Goal: Task Accomplishment & Management: Complete application form

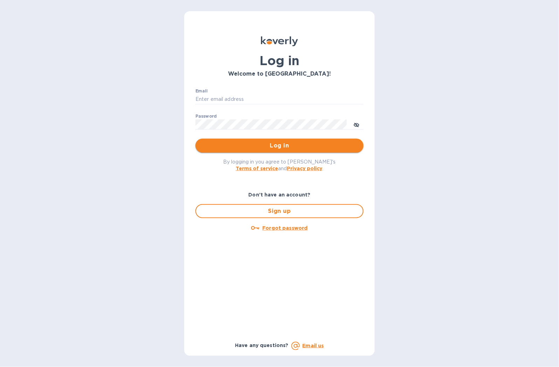
type input "[EMAIL_ADDRESS][DOMAIN_NAME]"
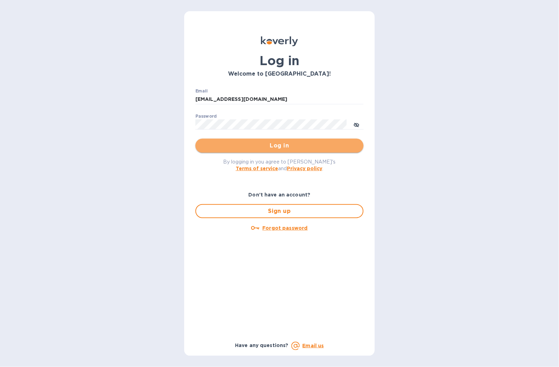
click at [226, 146] on span "Log in" at bounding box center [279, 145] width 157 height 8
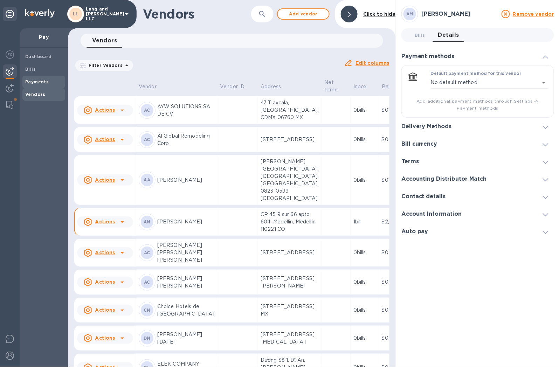
click at [36, 82] on b "Payments" at bounding box center [36, 81] width 23 height 5
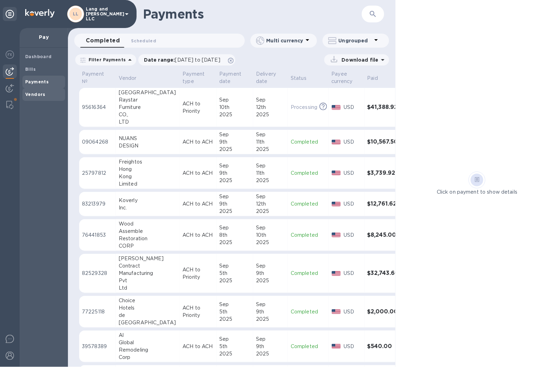
click at [28, 93] on b "Vendors" at bounding box center [35, 94] width 20 height 5
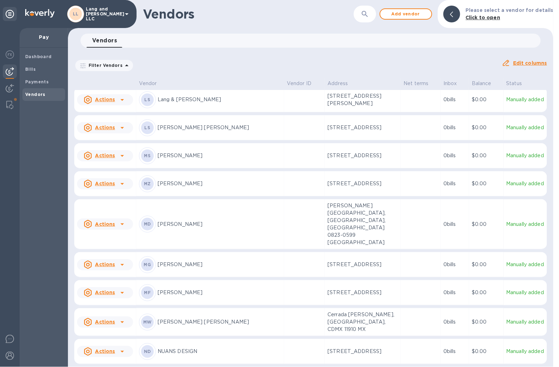
scroll to position [1023, 0]
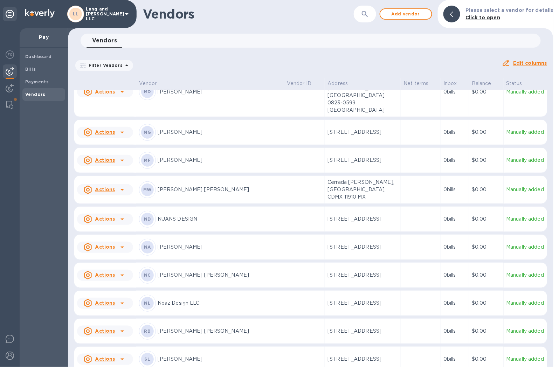
click at [187, 299] on p "Noaz Design LLC" at bounding box center [220, 302] width 124 height 7
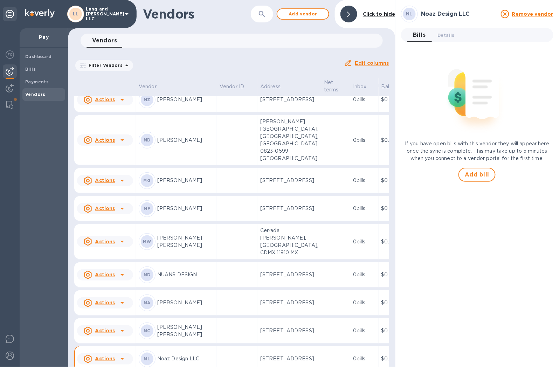
scroll to position [1232, 0]
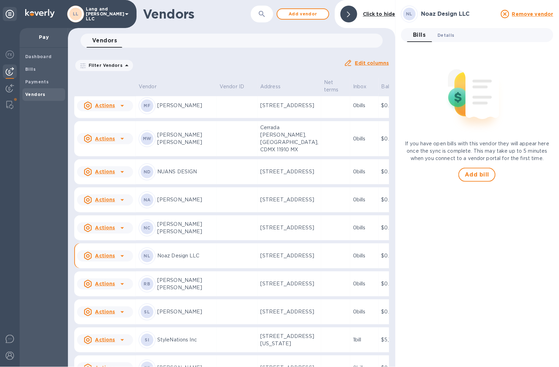
click at [447, 33] on span "Details 0" at bounding box center [446, 35] width 17 height 7
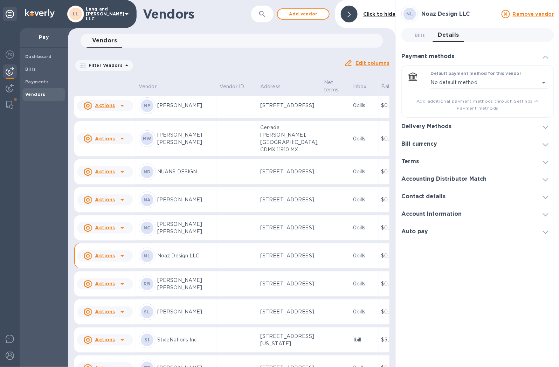
click at [445, 126] on h3 "Delivery Methods" at bounding box center [426, 126] width 50 height 7
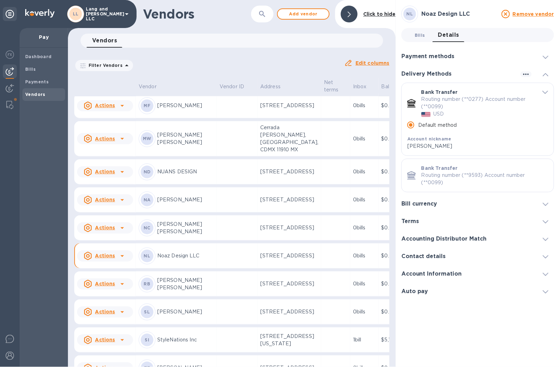
click at [419, 32] on span "Bills 0" at bounding box center [419, 35] width 11 height 7
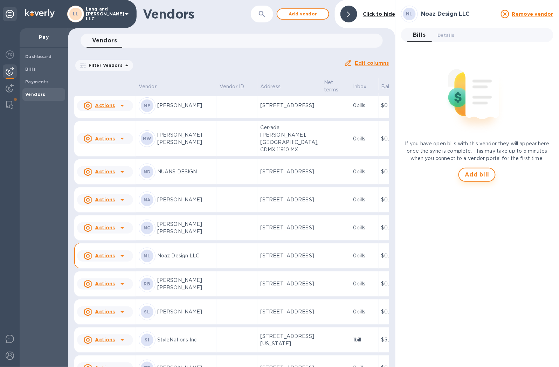
click at [472, 177] on span "Add bill" at bounding box center [477, 174] width 25 height 8
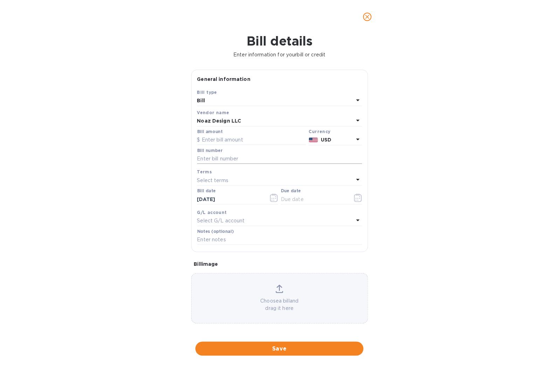
click at [229, 155] on input "text" at bounding box center [279, 159] width 165 height 11
click at [224, 134] on div "Bill amount" at bounding box center [251, 137] width 109 height 16
click at [236, 148] on div "Bill number" at bounding box center [280, 157] width 168 height 20
click at [237, 143] on input "text" at bounding box center [251, 140] width 109 height 11
type input "6,987.5"
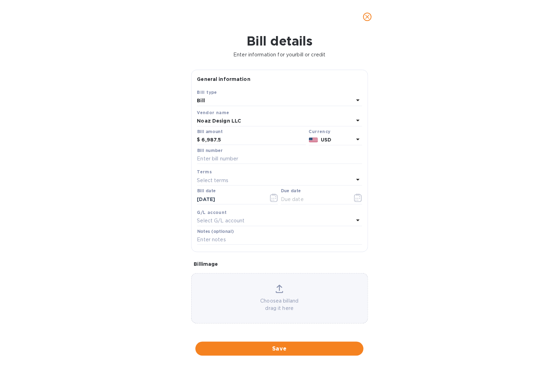
click at [120, 160] on div "Bill details Enter information for your bill or credit General information Save…" at bounding box center [279, 200] width 559 height 333
click at [234, 159] on input "text" at bounding box center [279, 159] width 165 height 11
type input "2025-003"
click at [392, 161] on div "Bill details Enter information for your bill or credit General information Save…" at bounding box center [279, 200] width 559 height 333
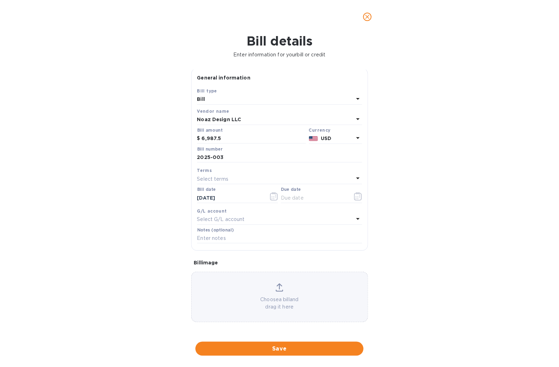
click at [240, 180] on div "Select terms" at bounding box center [275, 179] width 156 height 10
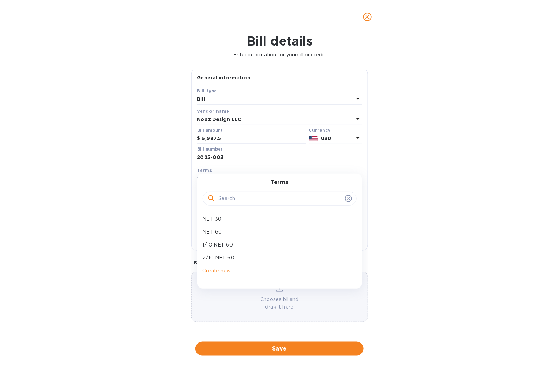
click at [465, 180] on div "Bill details Enter information for your bill or credit General information Save…" at bounding box center [279, 200] width 559 height 333
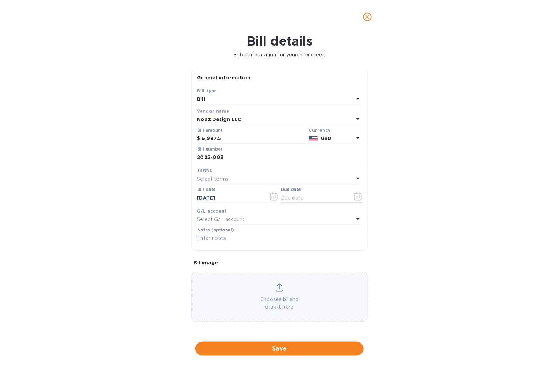
drag, startPoint x: 325, startPoint y: 193, endPoint x: 328, endPoint y: 194, distance: 3.8
click at [325, 193] on input "text" at bounding box center [314, 198] width 66 height 11
click at [356, 198] on icon "button" at bounding box center [358, 196] width 8 height 8
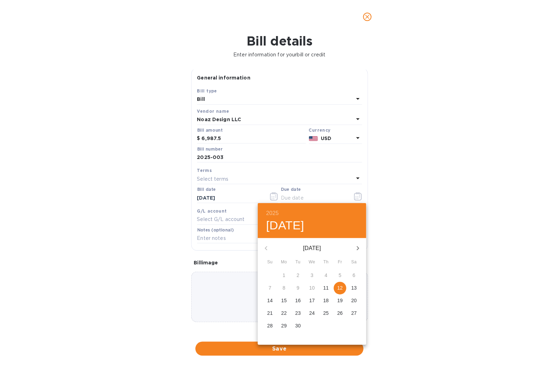
click at [340, 288] on p "12" at bounding box center [340, 287] width 6 height 7
type input "[DATE]"
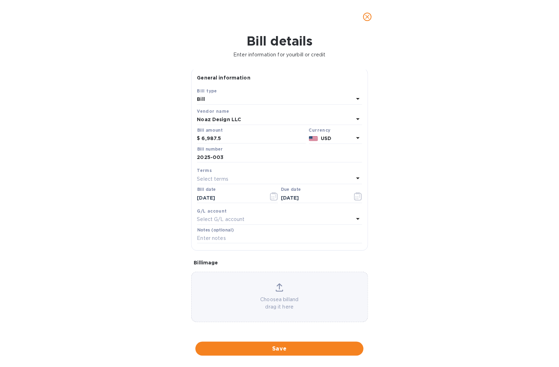
click at [225, 221] on p "Select G/L account" at bounding box center [221, 219] width 48 height 7
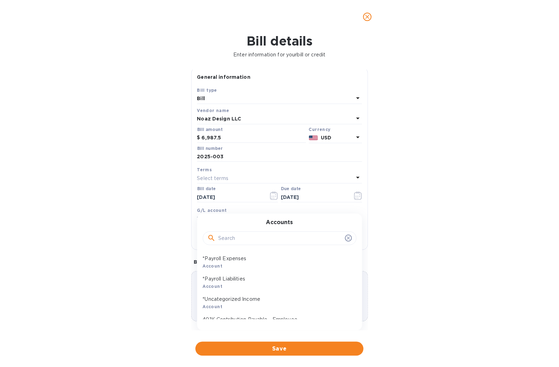
click at [228, 243] on input "text" at bounding box center [280, 238] width 124 height 11
paste input "Contractor Expenses"
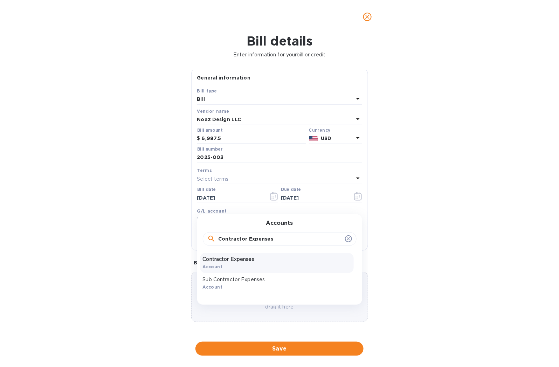
type input "Contractor Expenses"
click at [236, 263] on p "Contractor Expenses" at bounding box center [277, 259] width 148 height 7
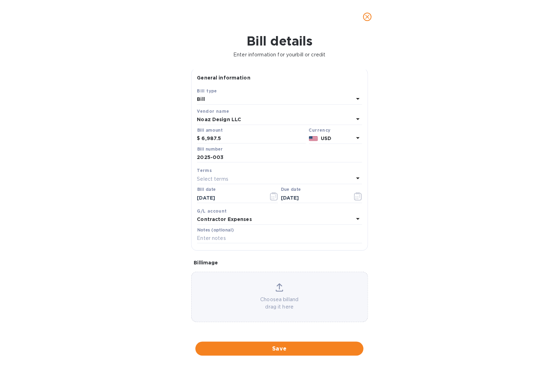
click at [149, 240] on div "Bill details Enter information for your bill or credit General information Save…" at bounding box center [279, 200] width 559 height 333
click at [214, 237] on input "text" at bounding box center [279, 238] width 165 height 11
type input "Invoice 2025-003"
click at [22, 251] on div "Bill details Enter information for your bill or credit General information Save…" at bounding box center [279, 200] width 559 height 333
click at [256, 305] on p "Choose a bill and drag it here" at bounding box center [279, 303] width 176 height 15
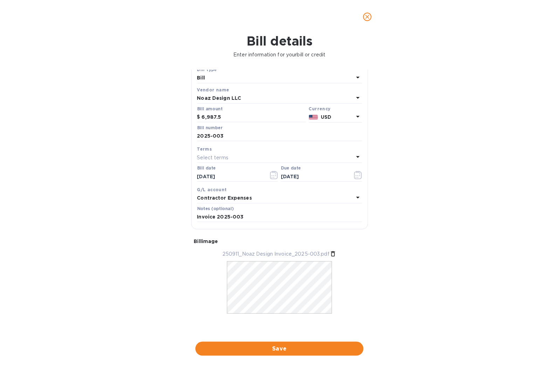
scroll to position [0, 0]
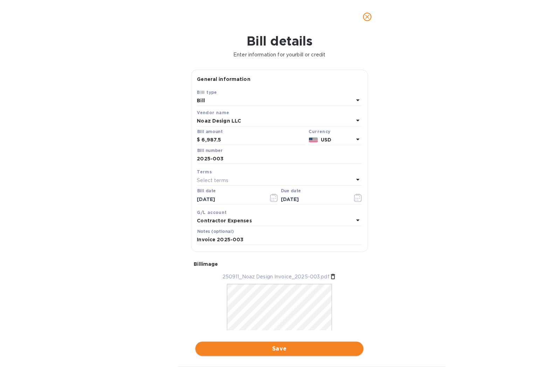
click at [271, 350] on span "Save" at bounding box center [279, 348] width 157 height 8
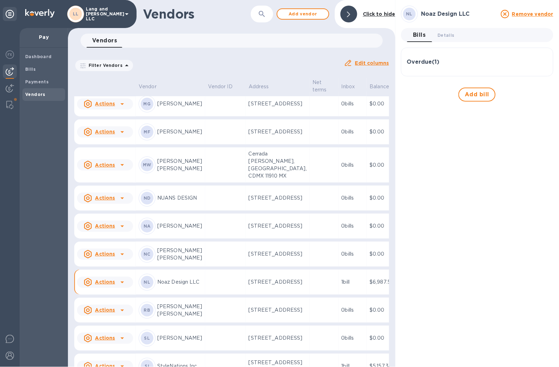
scroll to position [1213, 0]
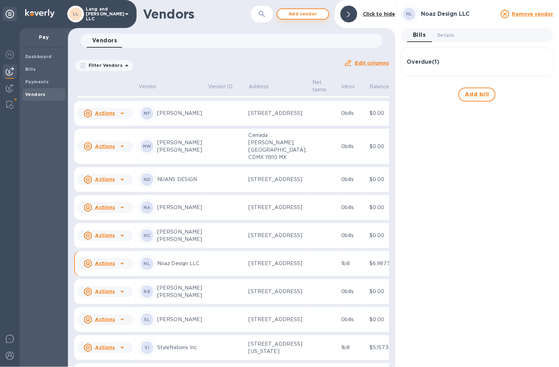
click at [296, 13] on span "Add vendor" at bounding box center [303, 14] width 40 height 8
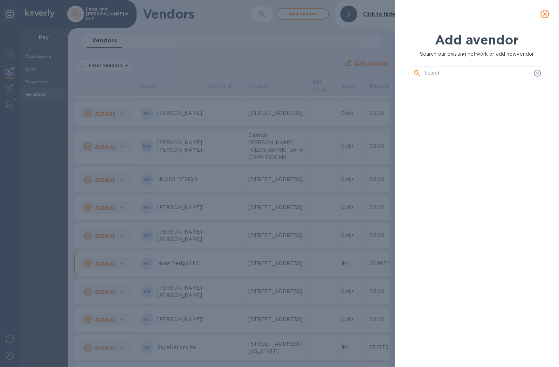
scroll to position [257, 140]
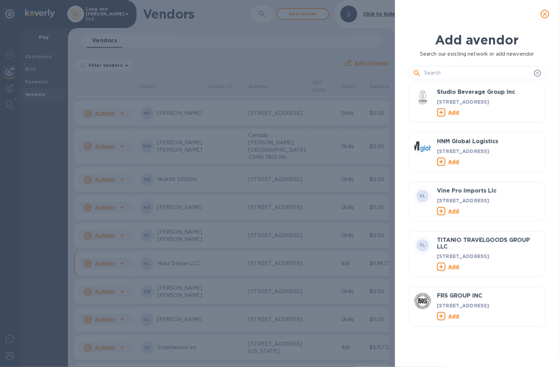
click at [450, 75] on input "text" at bounding box center [477, 73] width 107 height 11
paste input "[PERSON_NAME]"
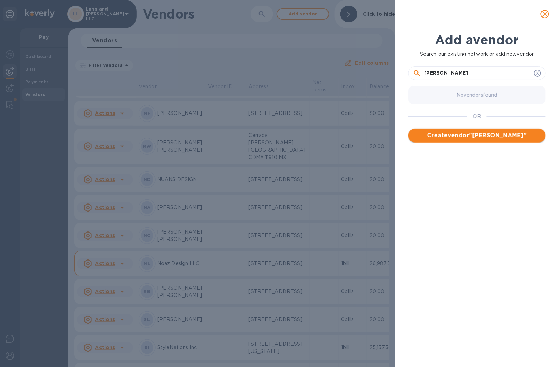
type input "[PERSON_NAME]"
click at [477, 130] on button "Create vendor " [PERSON_NAME] "" at bounding box center [476, 135] width 137 height 14
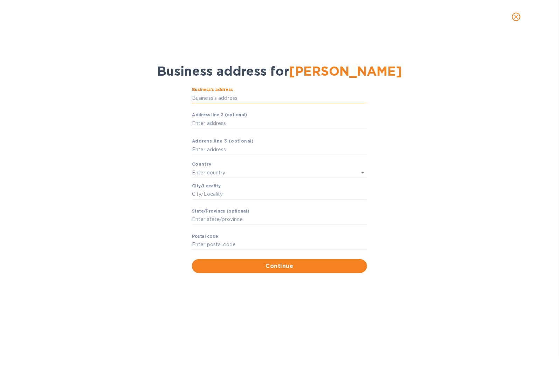
click at [201, 95] on input "Business’s аddress" at bounding box center [279, 98] width 175 height 11
type input "[STREET_ADDRESS]"
type input "[GEOGRAPHIC_DATA]"
type input "FL"
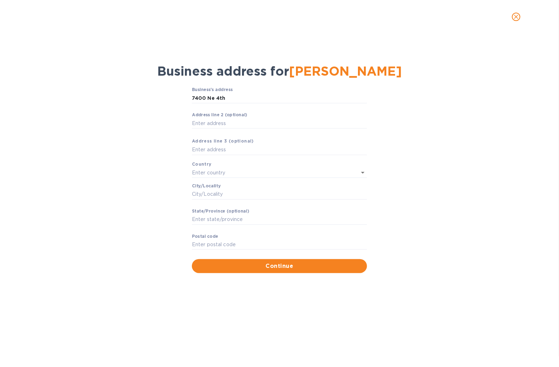
type input "33138"
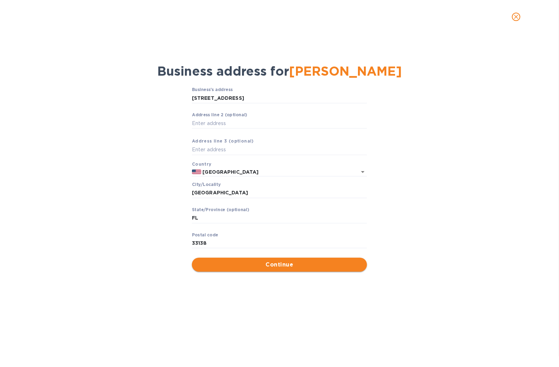
click at [268, 265] on span "Continue" at bounding box center [279, 264] width 164 height 8
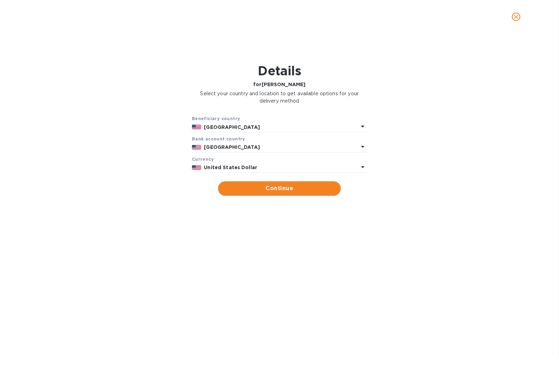
click at [277, 187] on span "Continue" at bounding box center [279, 188] width 111 height 8
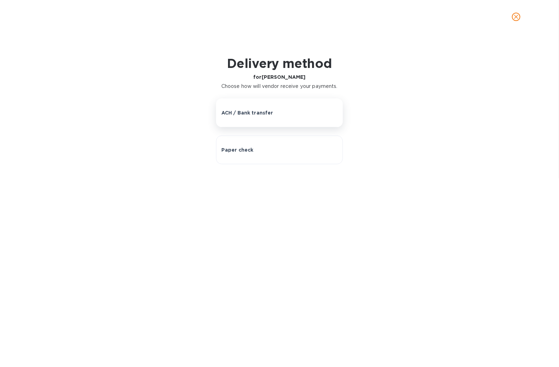
click at [260, 112] on p "ACH / Bank transfer" at bounding box center [247, 112] width 52 height 7
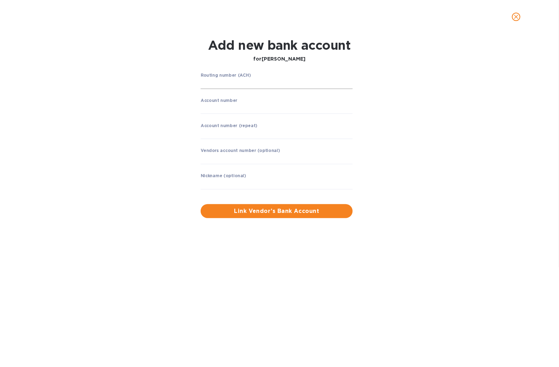
click at [235, 82] on input "string" at bounding box center [277, 83] width 152 height 11
paste input "267084131"
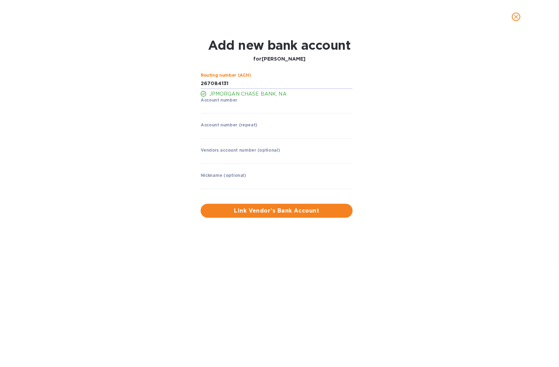
type input "267084131"
click at [139, 143] on div "Routing number (ACH) JPMORGAN CHASE BANK, NA Account number ​ Account number (r…" at bounding box center [279, 145] width 360 height 153
click at [226, 107] on input "string" at bounding box center [277, 108] width 152 height 11
paste input "705111063"
type input "705111063"
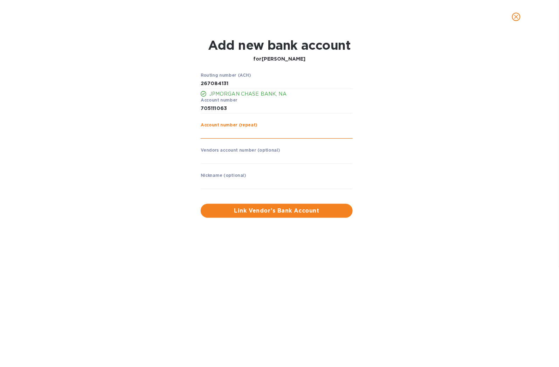
click at [216, 135] on input "string" at bounding box center [277, 133] width 152 height 11
paste input "705111063"
type input "705111063"
click at [187, 160] on div "Routing number (ACH) JPMORGAN CHASE BANK, NA Account number ​ Account number (r…" at bounding box center [279, 145] width 360 height 153
click at [205, 160] on input "text" at bounding box center [277, 158] width 152 height 11
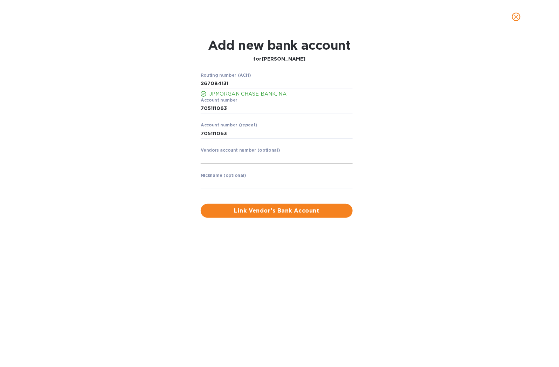
click at [225, 156] on input "text" at bounding box center [277, 158] width 152 height 11
paste input "[PERSON_NAME]"
type input "[PERSON_NAME]"
click at [162, 202] on div "Routing number (ACH) JPMORGAN CHASE BANK, NA Account number ​ Account number (r…" at bounding box center [279, 145] width 360 height 153
click at [266, 213] on span "Link Vendor’s Bank Account" at bounding box center [276, 211] width 141 height 8
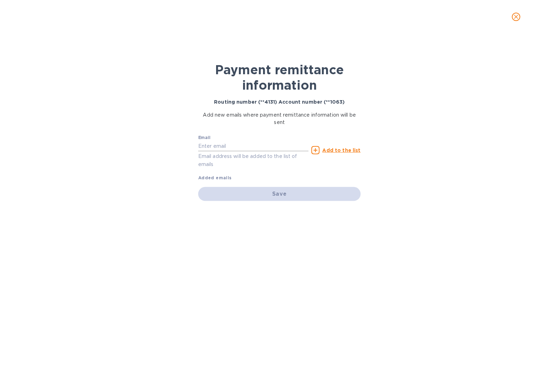
click at [232, 145] on input "text" at bounding box center [253, 146] width 110 height 11
type input "[EMAIL_ADDRESS][DOMAIN_NAME]"
click at [328, 147] on u "Add to the list" at bounding box center [341, 150] width 38 height 6
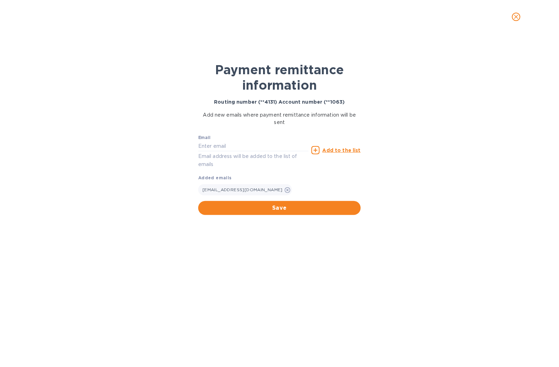
click at [245, 152] on p "Email address will be added to the list of emails" at bounding box center [253, 160] width 110 height 16
click at [245, 149] on input "text" at bounding box center [253, 146] width 110 height 11
type input "[EMAIL_ADDRESS][DOMAIN_NAME]"
click at [341, 145] on div "Add to the list" at bounding box center [336, 150] width 52 height 11
click at [341, 148] on u "Add to the list" at bounding box center [341, 150] width 38 height 6
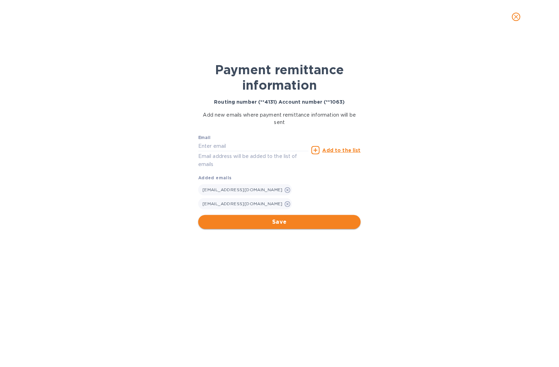
click at [301, 218] on span "Save" at bounding box center [279, 222] width 151 height 8
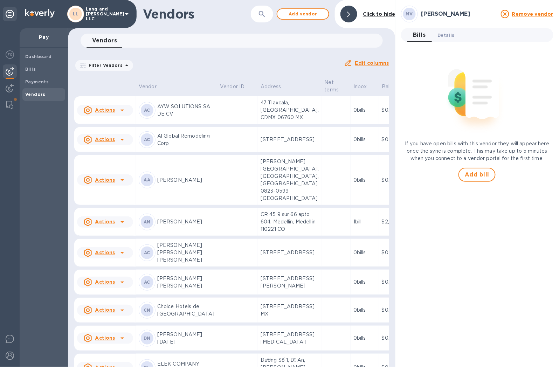
click at [452, 34] on span "Details 0" at bounding box center [446, 35] width 17 height 7
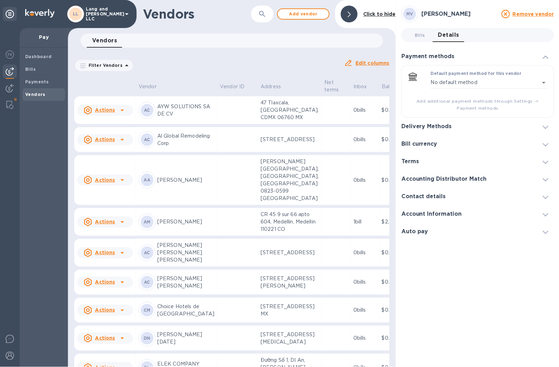
click at [440, 127] on h3 "Delivery Methods" at bounding box center [426, 126] width 50 height 7
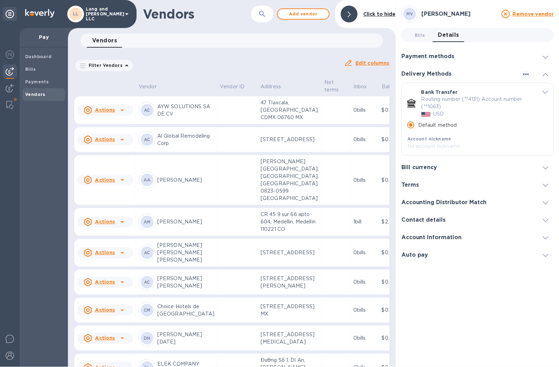
drag, startPoint x: 416, startPoint y: 37, endPoint x: 420, endPoint y: 76, distance: 39.1
click at [416, 37] on span "Bills 0" at bounding box center [419, 35] width 11 height 7
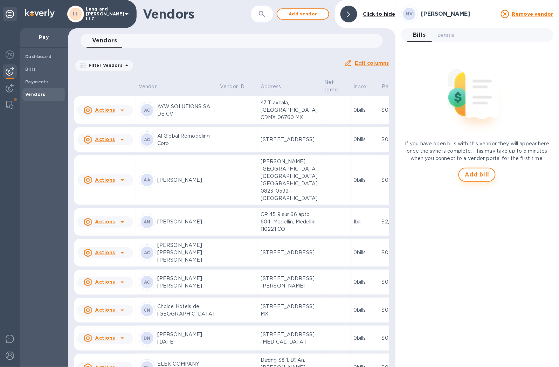
click at [476, 181] on button "Add bill" at bounding box center [476, 175] width 37 height 14
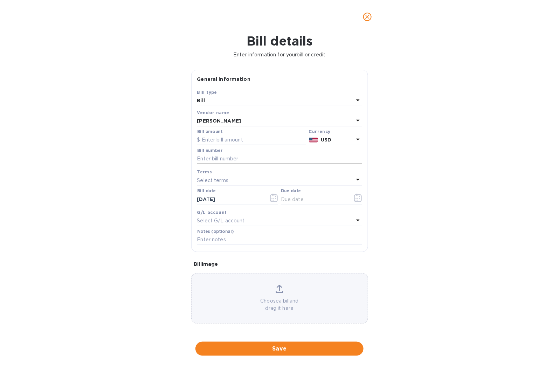
click at [225, 156] on input "text" at bounding box center [279, 159] width 165 height 11
type input "-"
type input "1"
type input "081225"
click at [356, 198] on icon "button" at bounding box center [358, 198] width 8 height 8
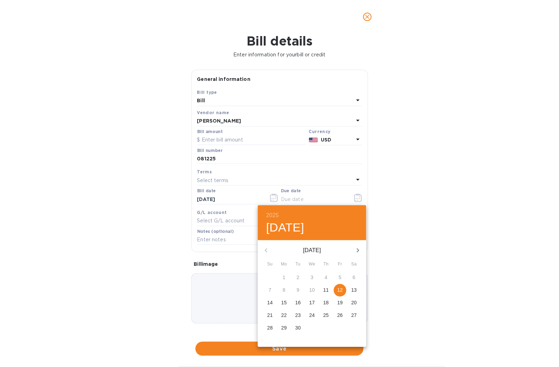
click at [340, 293] on p "12" at bounding box center [340, 289] width 6 height 7
type input "[DATE]"
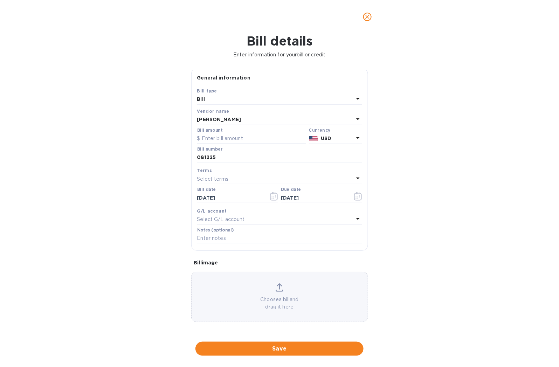
scroll to position [2, 0]
click at [221, 218] on p "Select G/L account" at bounding box center [221, 219] width 48 height 7
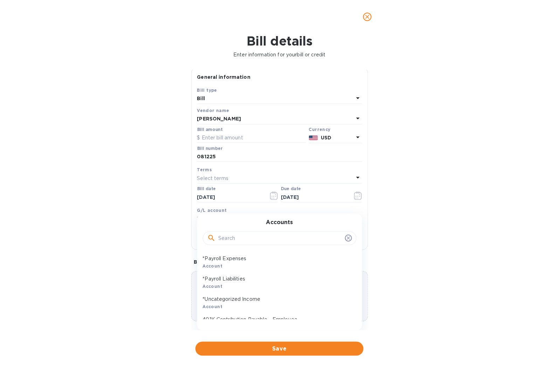
click at [245, 240] on input "text" at bounding box center [280, 238] width 124 height 11
paste input "Due from Owners:Due from Owners - MV"
type input "Due from Owners"
click at [244, 302] on p "Due from Owners - MV" at bounding box center [277, 298] width 148 height 7
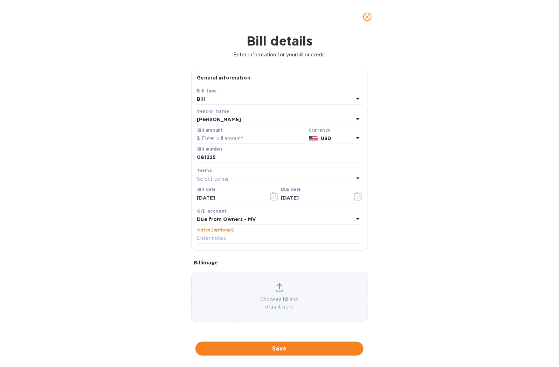
click at [242, 237] on input "text" at bounding box center [279, 238] width 165 height 11
click at [103, 237] on div "Bill details Enter information for your bill or credit General information Save…" at bounding box center [279, 200] width 559 height 333
click at [284, 347] on span "Save" at bounding box center [279, 348] width 157 height 8
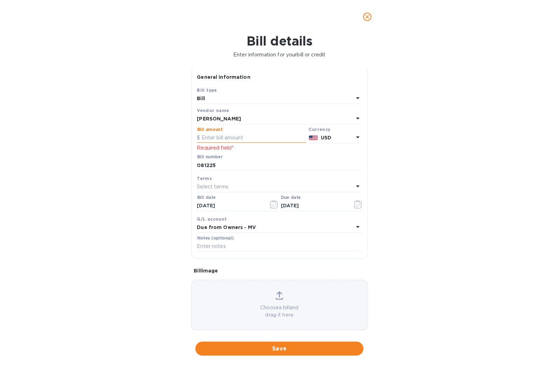
click at [236, 135] on input "text" at bounding box center [251, 138] width 109 height 11
click at [211, 135] on input "text" at bounding box center [251, 138] width 109 height 11
click at [118, 170] on div "Bill details Enter information for your bill or credit General information Save…" at bounding box center [279, 200] width 559 height 333
click at [226, 139] on input "313,754" at bounding box center [254, 138] width 104 height 11
drag, startPoint x: 237, startPoint y: 135, endPoint x: 172, endPoint y: 137, distance: 65.1
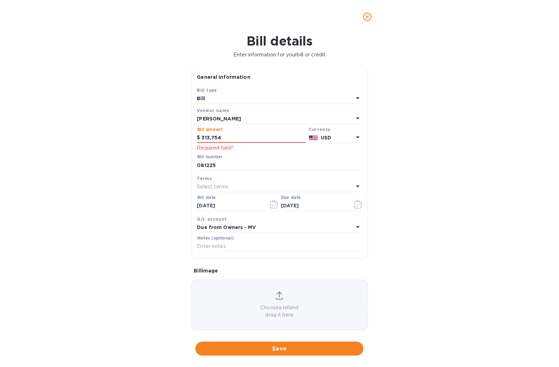
click at [172, 137] on div "Bill details Enter information for your bill or credit General information Save…" at bounding box center [279, 200] width 559 height 333
type input "1"
type input "3,137.54"
click at [172, 132] on div "Bill details Enter information for your bill or credit General information Save…" at bounding box center [279, 200] width 559 height 333
click at [417, 226] on div "Bill details Enter information for your bill or credit General information Save…" at bounding box center [279, 200] width 559 height 333
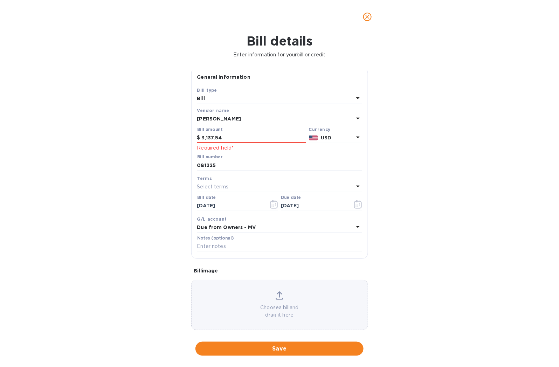
click at [279, 170] on div at bounding box center [279, 170] width 165 height 1
click at [218, 169] on input "081225" at bounding box center [279, 165] width 165 height 11
click at [230, 141] on input "3,137.54" at bounding box center [254, 138] width 104 height 11
drag, startPoint x: 232, startPoint y: 139, endPoint x: 173, endPoint y: 131, distance: 59.7
click at [173, 131] on div "Bill details Enter information for your bill or credit General information Save…" at bounding box center [279, 200] width 559 height 333
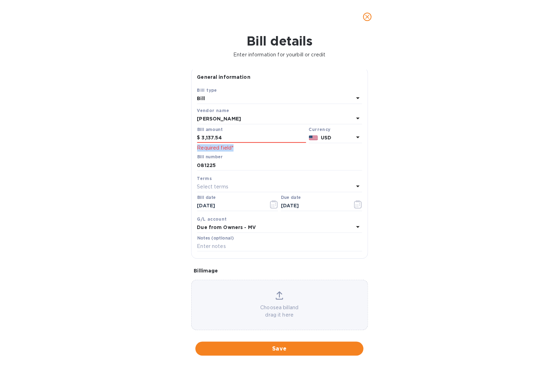
drag, startPoint x: 236, startPoint y: 149, endPoint x: 194, endPoint y: 148, distance: 41.7
click at [194, 148] on div "Save Bill type Bill Vendor name [PERSON_NAME] Bill amount $ 3,137.54 Required f…" at bounding box center [279, 172] width 176 height 172
copy p "Required field*"
click at [244, 138] on input "3,137.54" at bounding box center [254, 138] width 104 height 11
click at [295, 348] on span "Save" at bounding box center [279, 348] width 157 height 8
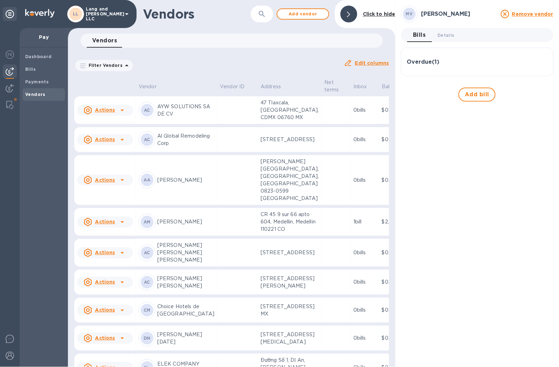
click at [422, 65] on div "Overdue ( 1 )" at bounding box center [477, 62] width 140 height 17
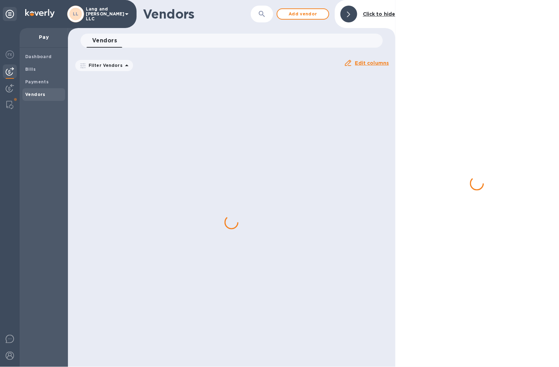
click at [350, 14] on icon at bounding box center [348, 15] width 3 height 6
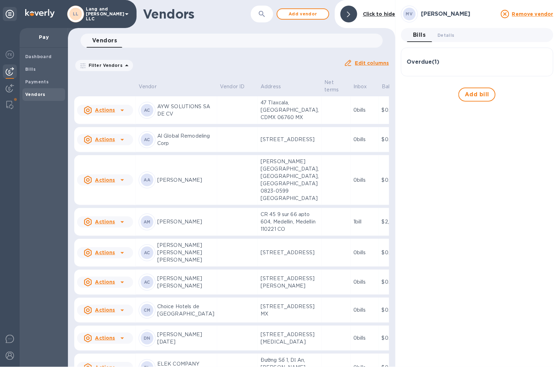
click at [348, 13] on icon at bounding box center [348, 15] width 3 height 6
